Goal: Use online tool/utility: Utilize a website feature to perform a specific function

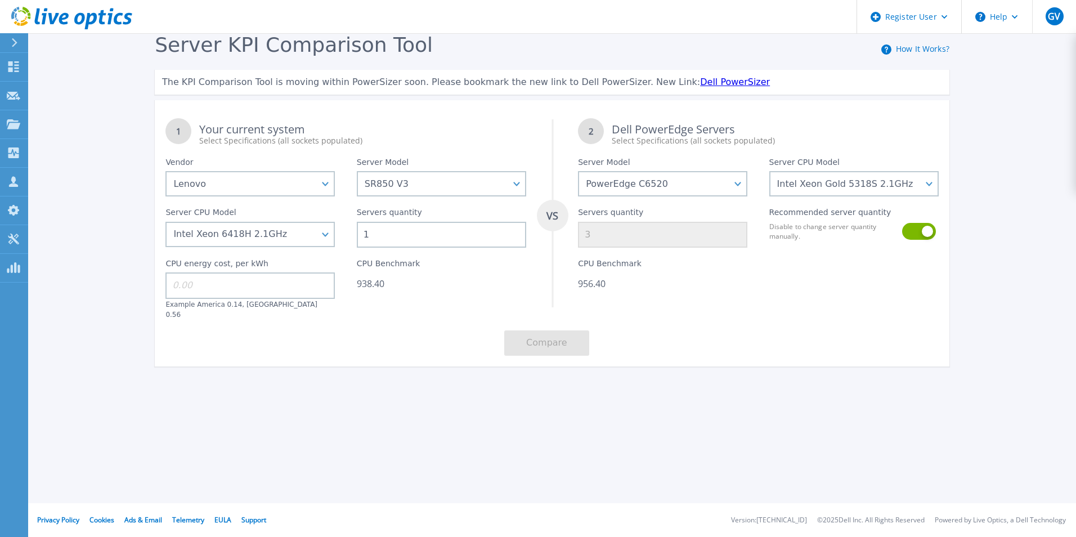
select select "Lenovo"
select select "SR850 V3"
select select "PowerEdge C6520"
select select "310514"
select select "314648"
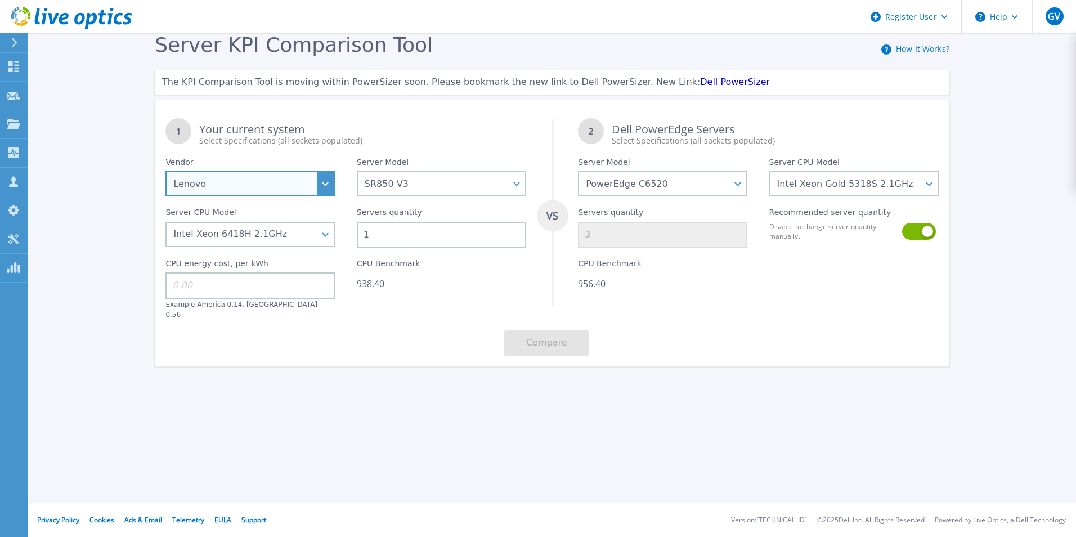
click at [321, 184] on select "Dell HPE Lenovo Supermicro" at bounding box center [249, 183] width 169 height 25
select select "HPE"
click at [165, 172] on select "Dell HPE Lenovo Supermicro" at bounding box center [249, 183] width 169 height 25
select select
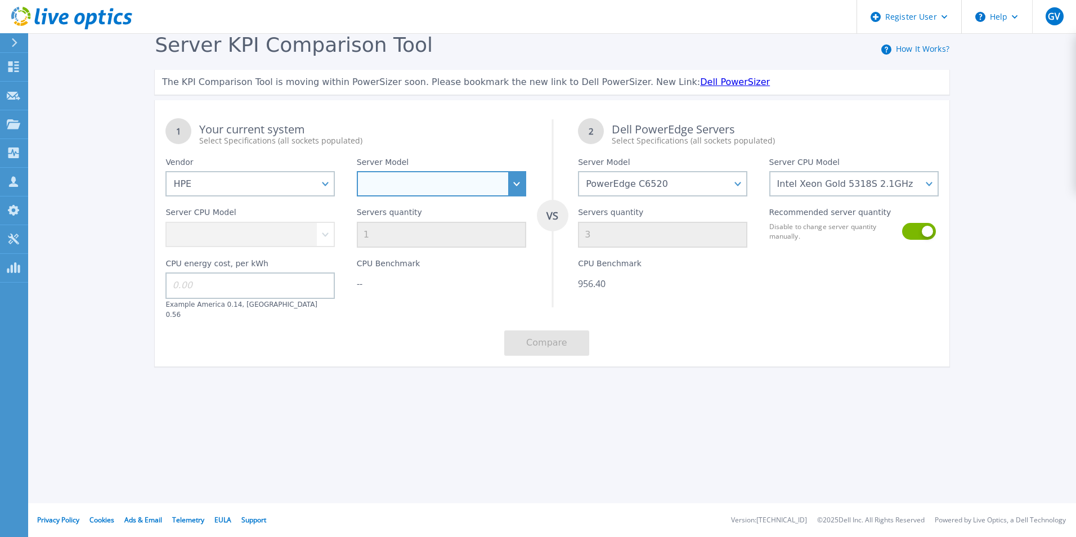
click at [490, 178] on select "SD520 V4 SD530 V3 SD535 V3 SD550 V3 SD650 V3 SD665 V3 SE350 V2 SE360 V2 SE455 V…" at bounding box center [441, 183] width 169 height 25
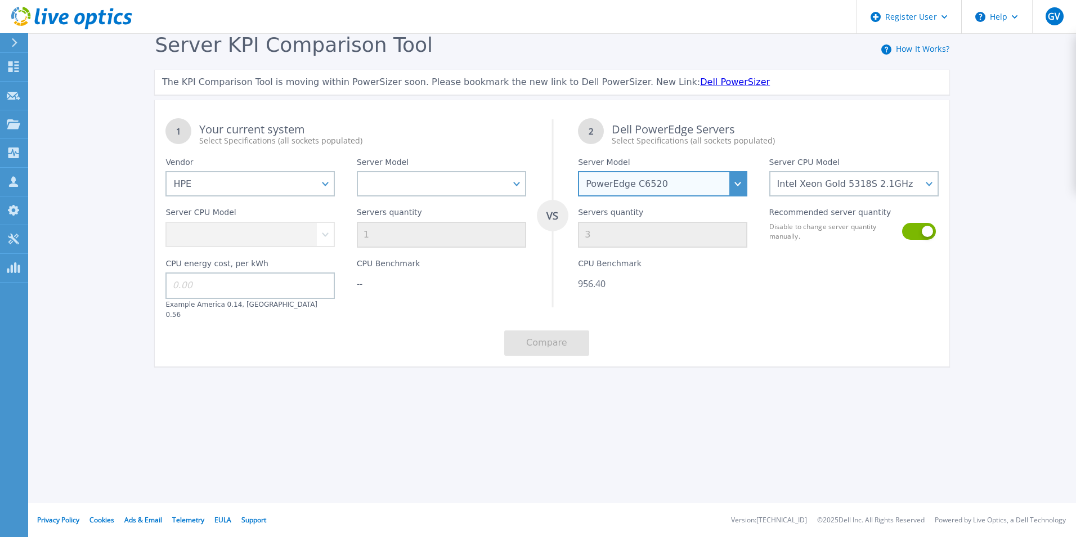
click at [680, 177] on select "PowerEdge C6520 PowerEdge C6525 PowerEdge HS5610 PowerEdge HS5620 PowerEdge R24…" at bounding box center [662, 183] width 169 height 25
select select "PowerEdge R660xs"
click at [578, 172] on select "PowerEdge C6520 PowerEdge C6525 PowerEdge HS5610 PowerEdge HS5620 PowerEdge R24…" at bounding box center [662, 183] width 169 height 25
select select
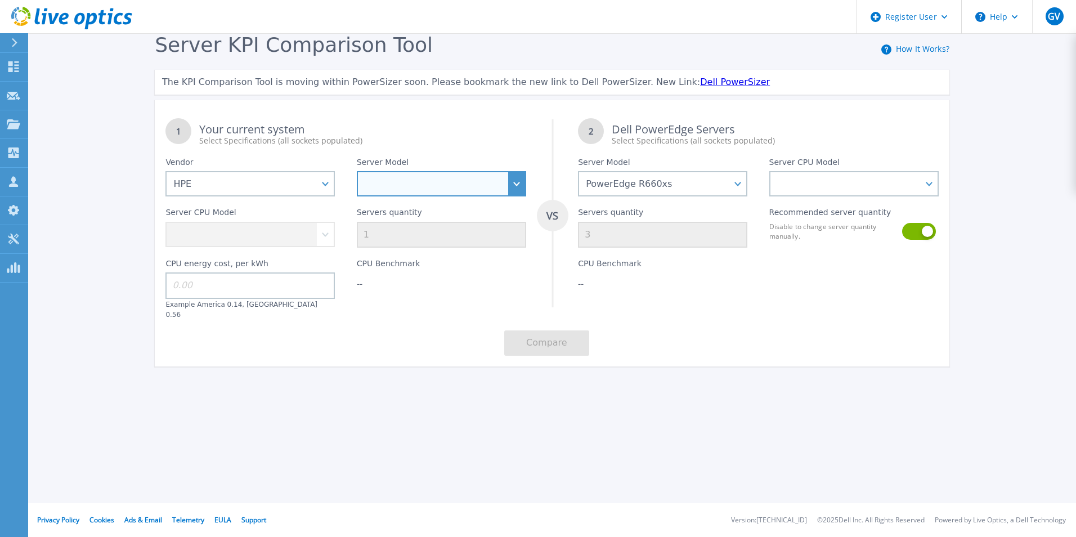
click at [460, 193] on select "SD520 V4 SD530 V3 SD535 V3 SD550 V3 SD650 V3 SD665 V3 SE350 V2 SE360 V2 SE455 V…" at bounding box center [441, 183] width 169 height 25
select select "x3650"
click at [357, 172] on select "SD520 V4 SD530 V3 SD535 V3 SD550 V3 SD650 V3 SD665 V3 SE350 V2 SE360 V2 SE455 V…" at bounding box center [441, 183] width 169 height 25
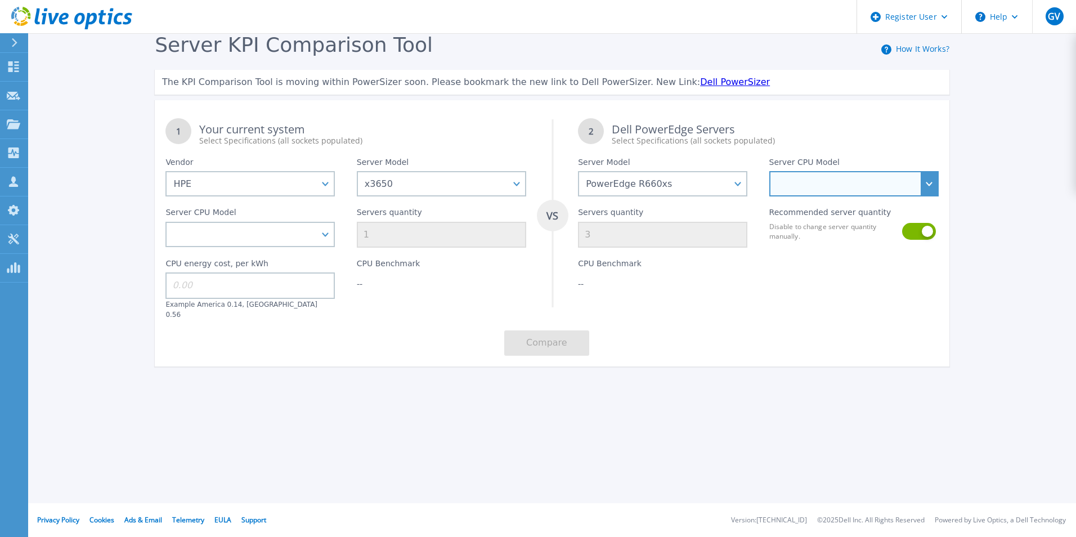
click at [786, 186] on select "Intel Xeon Silver 4316 2.3GHz Intel Xeon Gold 5318S 2.1GHz Intel Xeon Gold 5320…" at bounding box center [853, 183] width 169 height 25
select select "310513"
click at [769, 172] on select "Intel Xeon Silver 4316 2.3GHz Intel Xeon Gold 5318S 2.1GHz Intel Xeon Gold 5320…" at bounding box center [853, 183] width 169 height 25
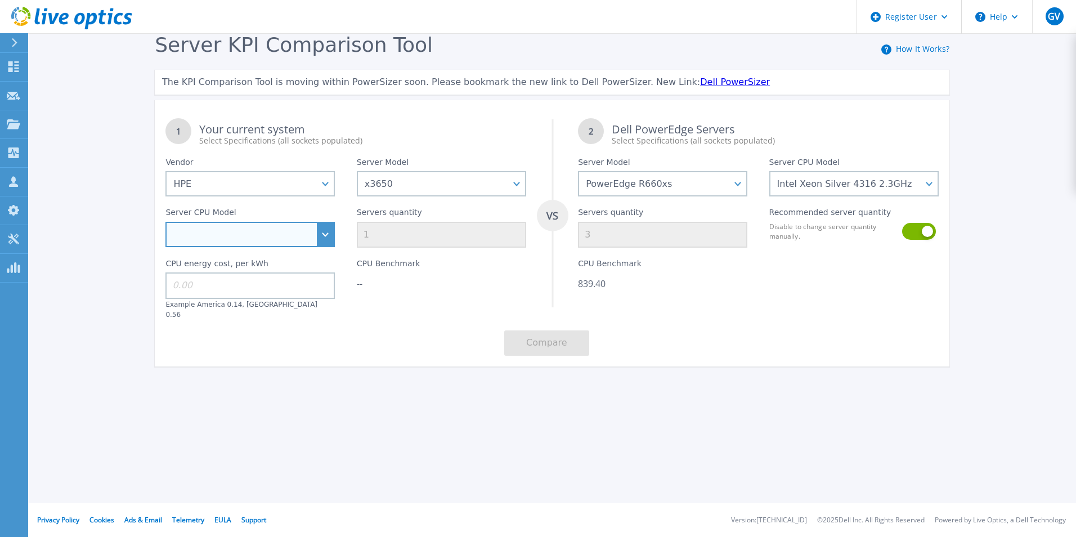
click at [288, 244] on select "Intel Xeon 8460H 2.2GHz Intel Xeon 8468H 2.1GHz Intel Xeon 6416H 2.2GHz Intel X…" at bounding box center [249, 234] width 169 height 25
select select "313195"
click at [165, 222] on select "Intel Xeon 8460H 2.2GHz Intel Xeon 8468H 2.1GHz Intel Xeon 6416H 2.2GHz Intel X…" at bounding box center [249, 234] width 169 height 25
type input "6"
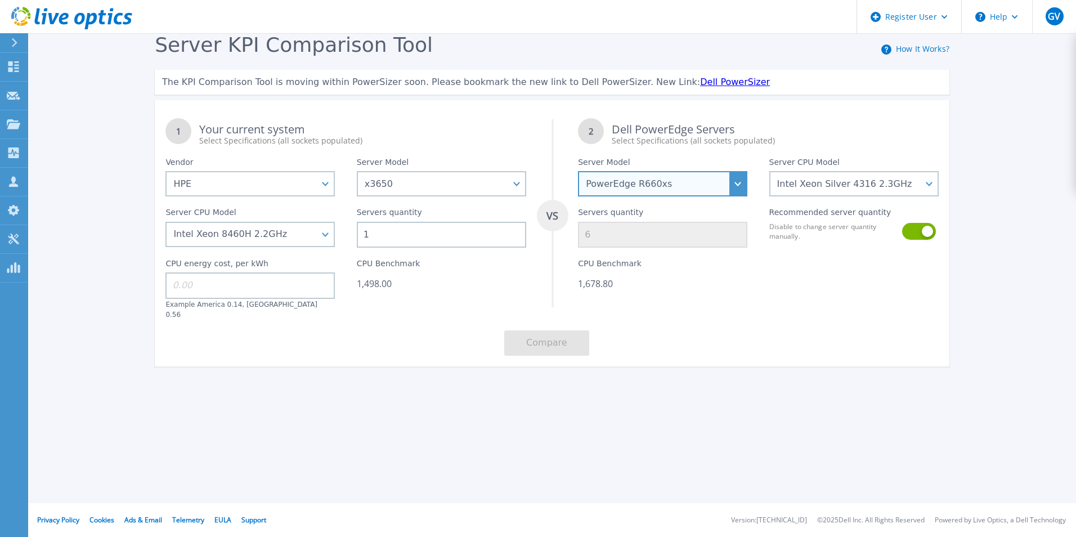
click at [734, 181] on select "PowerEdge C6520 PowerEdge C6525 PowerEdge HS5610 PowerEdge HS5620 PowerEdge R24…" at bounding box center [662, 183] width 169 height 25
select select "PowerEdge R670"
click at [578, 172] on select "PowerEdge C6520 PowerEdge C6525 PowerEdge HS5610 PowerEdge HS5620 PowerEdge R24…" at bounding box center [662, 183] width 169 height 25
select select
click at [675, 303] on div "CPU Benchmark --" at bounding box center [662, 283] width 191 height 71
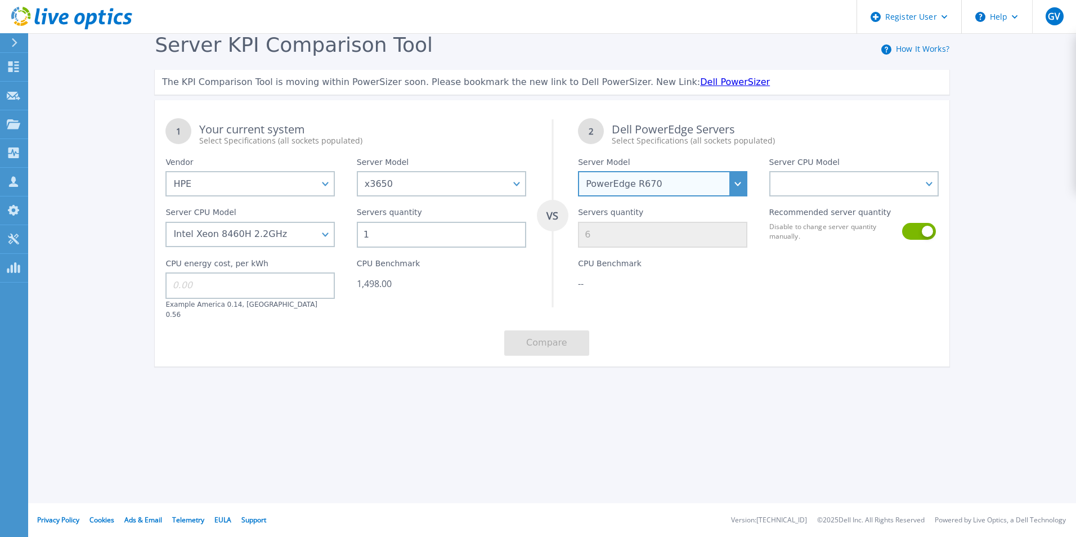
click at [697, 189] on select "PowerEdge C6520 PowerEdge C6525 PowerEdge HS5610 PowerEdge HS5620 PowerEdge R24…" at bounding box center [662, 183] width 169 height 25
select select
click at [578, 172] on select "PowerEdge C6520 PowerEdge C6525 PowerEdge HS5610 PowerEdge HS5620 PowerEdge R24…" at bounding box center [662, 183] width 169 height 25
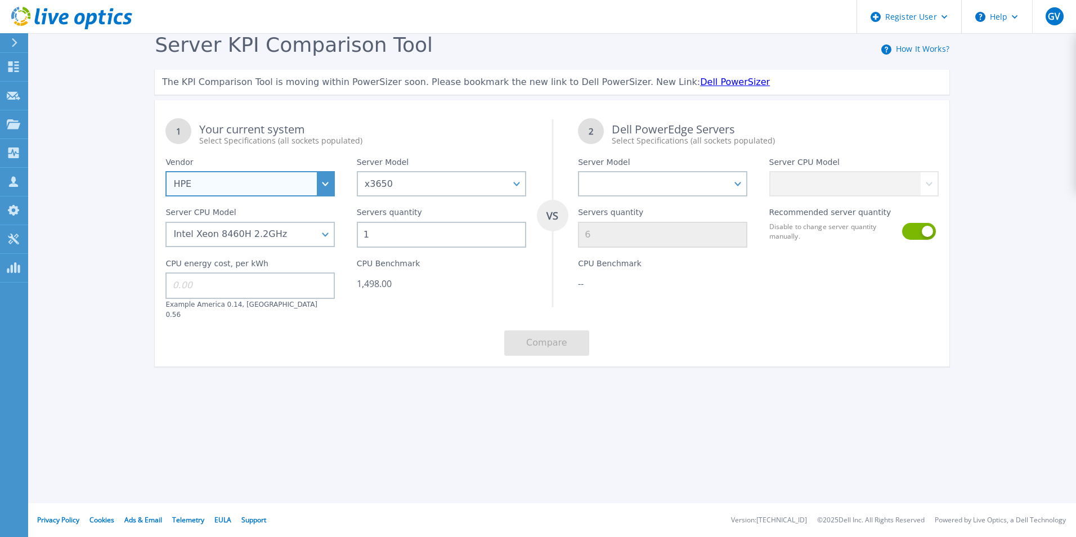
click at [289, 189] on select "Dell HPE Lenovo Supermicro" at bounding box center [249, 183] width 169 height 25
select select
click at [165, 172] on select "Dell HPE Lenovo Supermicro" at bounding box center [249, 183] width 169 height 25
select select
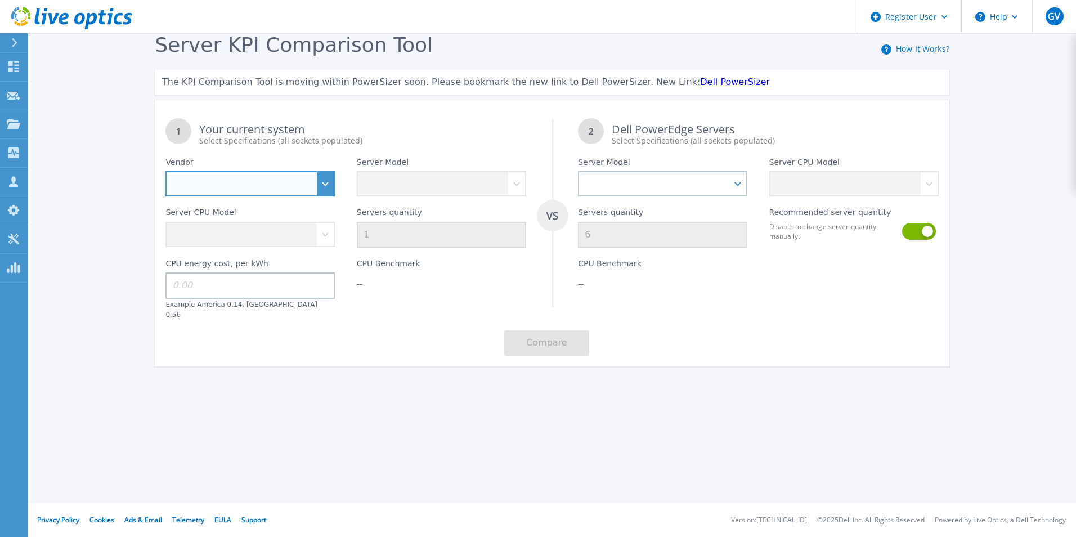
click at [329, 183] on select "Dell HPE Lenovo Supermicro" at bounding box center [249, 183] width 169 height 25
click at [746, 186] on div "Server Model PowerEdge C6520 PowerEdge C6525 PowerEdge HS5610 PowerEdge HS5620 …" at bounding box center [662, 171] width 191 height 50
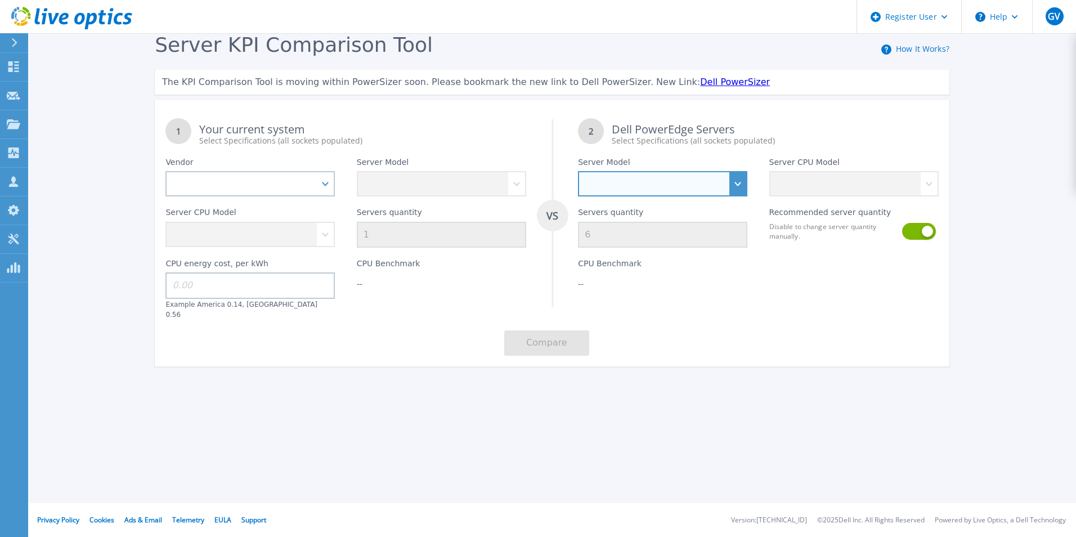
click at [746, 186] on select "PowerEdge C6520 PowerEdge C6525 PowerEdge HS5610 PowerEdge HS5620 PowerEdge R24…" at bounding box center [662, 183] width 169 height 25
